Goal: Task Accomplishment & Management: Manage account settings

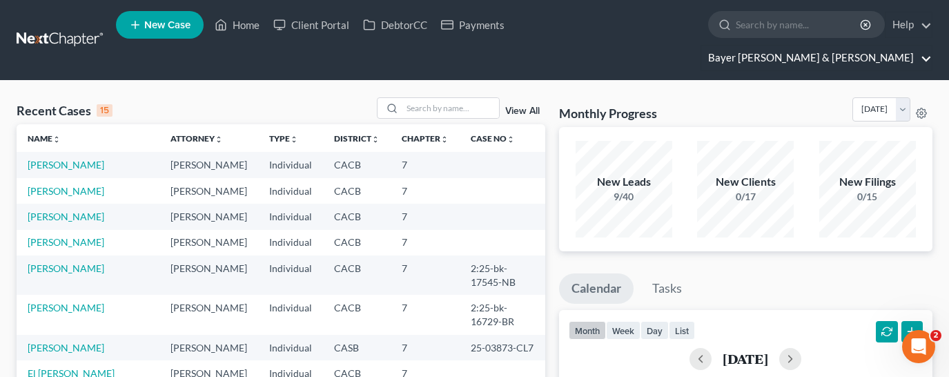
click at [873, 46] on link "Bayer Wishman & Leotta" at bounding box center [816, 58] width 231 height 25
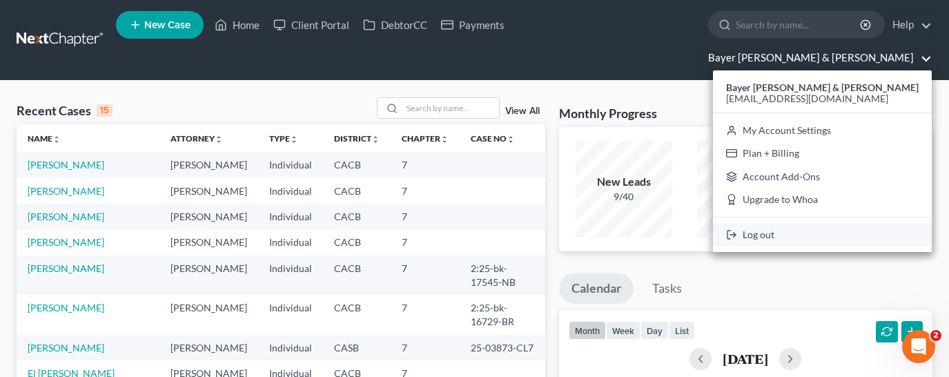
click at [845, 223] on link "Log out" at bounding box center [822, 234] width 219 height 23
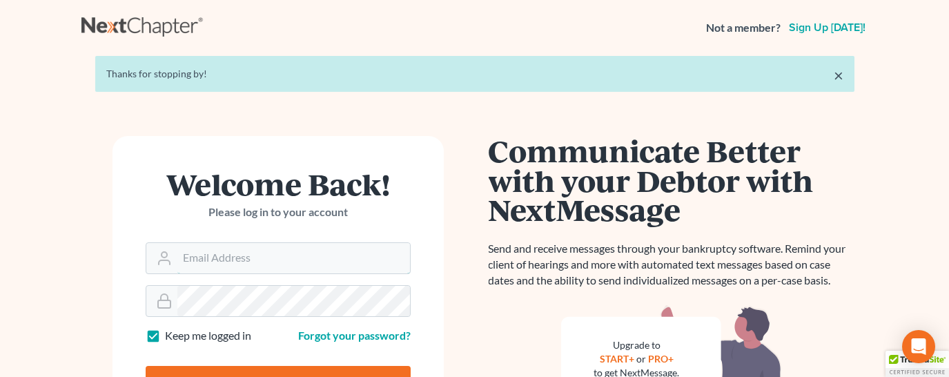
type input "[EMAIL_ADDRESS][DOMAIN_NAME]"
click at [283, 370] on input "Log In" at bounding box center [278, 383] width 265 height 35
type input "Thinking..."
